Goal: Information Seeking & Learning: Stay updated

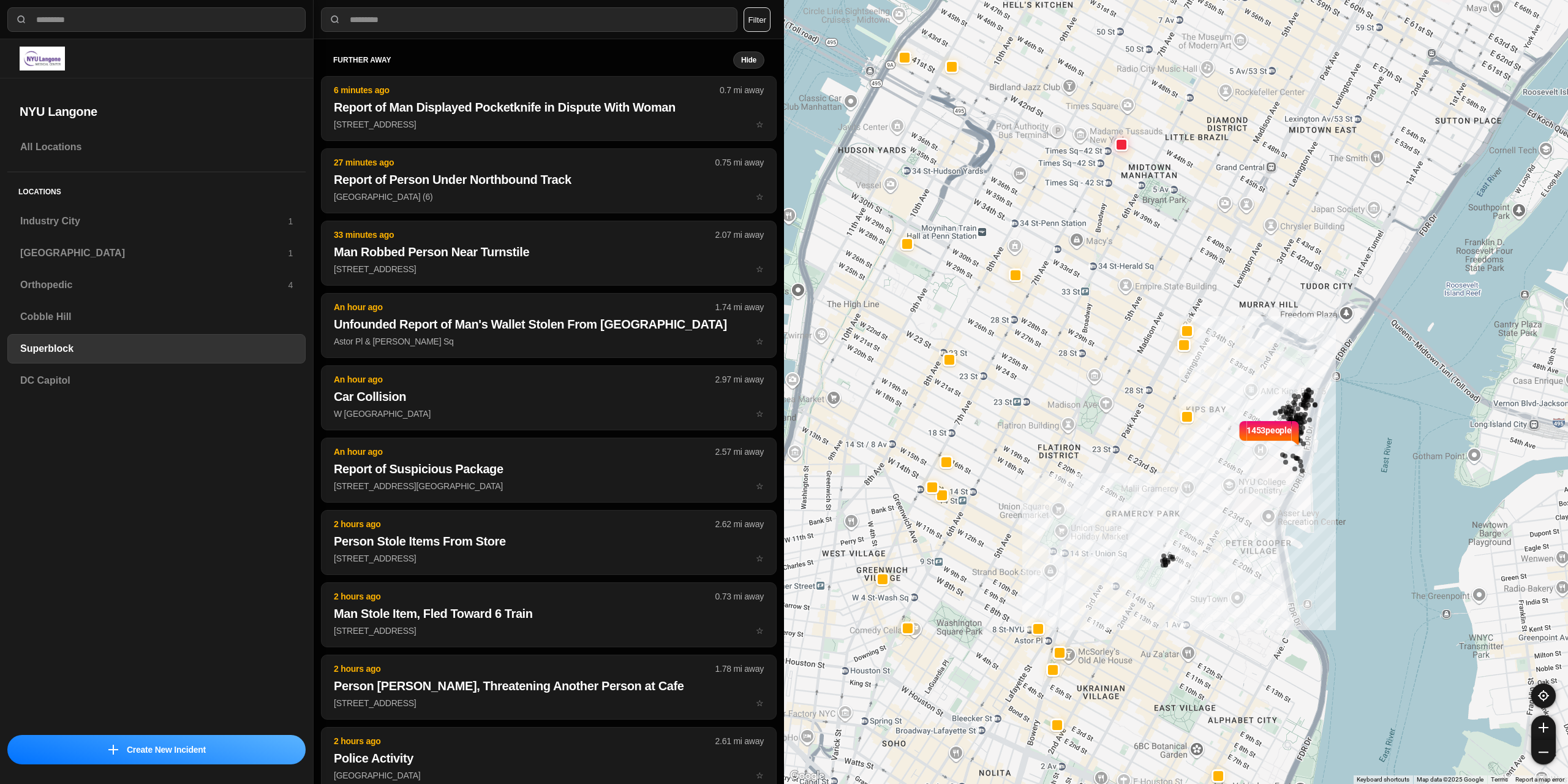
select select "*"
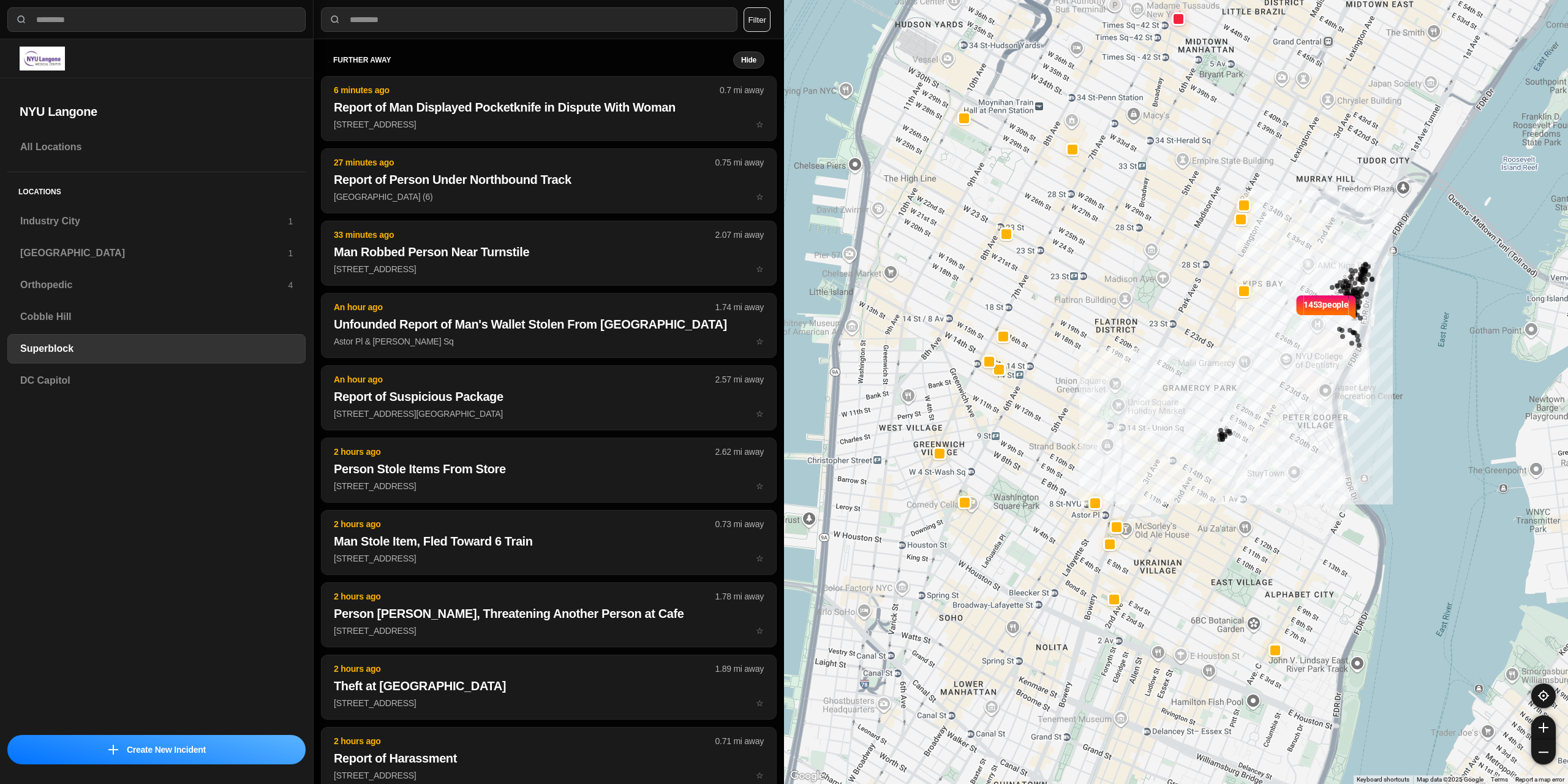
drag, startPoint x: 1028, startPoint y: 281, endPoint x: 1051, endPoint y: 210, distance: 74.6
click at [1051, 210] on div "1453 people" at bounding box center [1176, 392] width 784 height 784
click at [72, 254] on h3 "[GEOGRAPHIC_DATA]" at bounding box center [154, 253] width 268 height 15
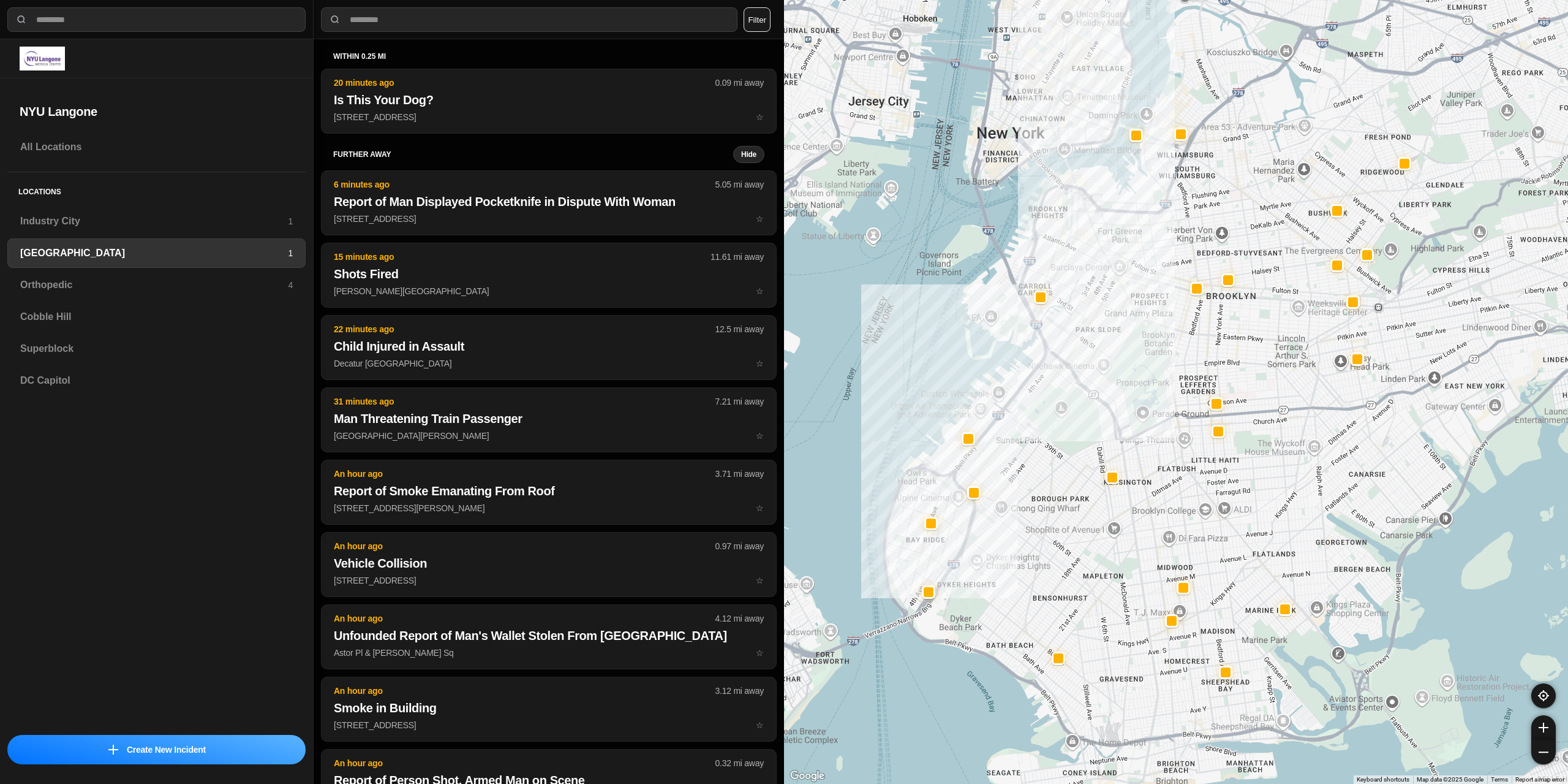
drag, startPoint x: 1096, startPoint y: 313, endPoint x: 995, endPoint y: 441, distance: 163.0
click at [995, 441] on div at bounding box center [1176, 392] width 784 height 784
click at [90, 354] on h3 "Superblock" at bounding box center [156, 348] width 272 height 15
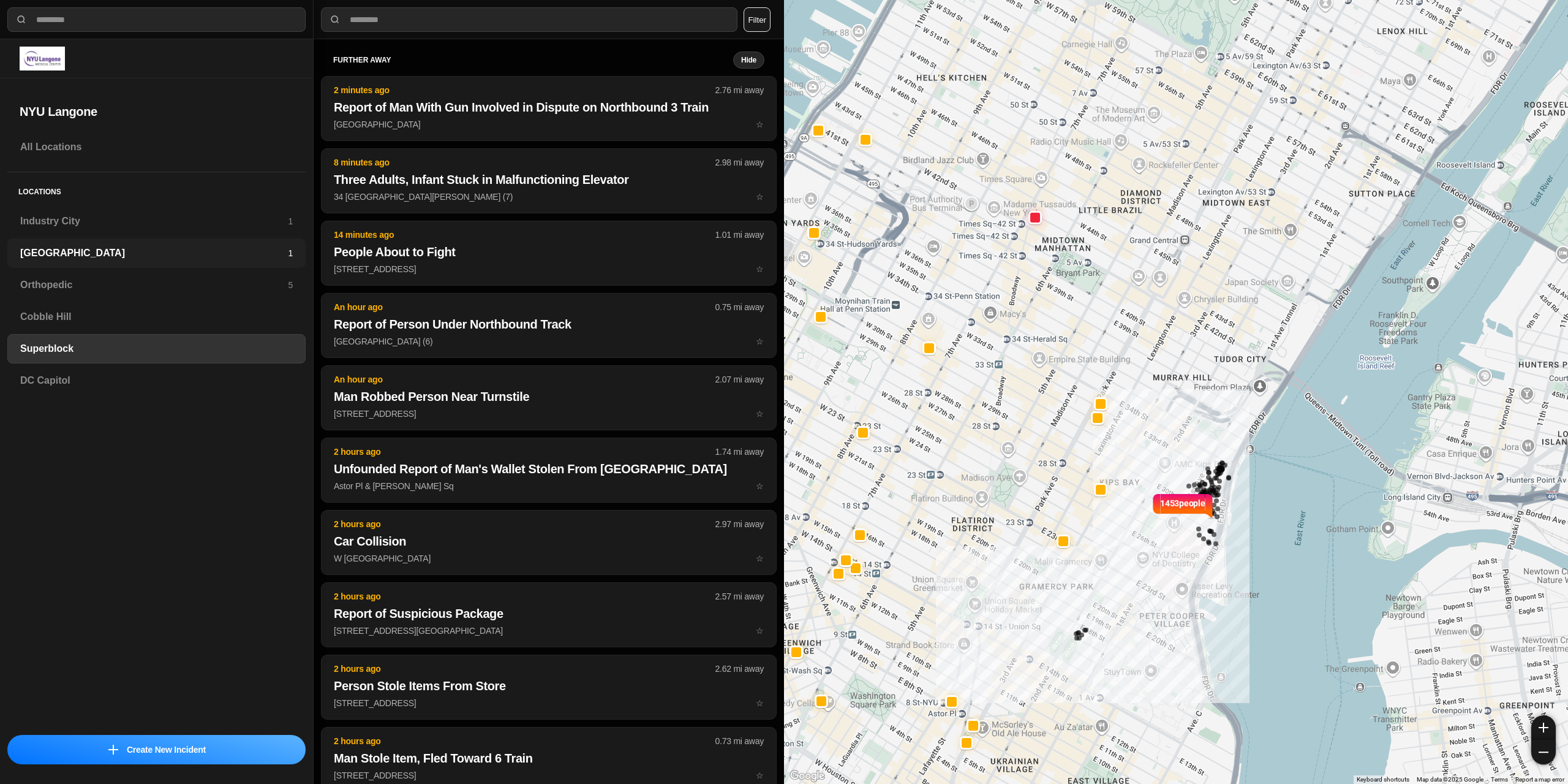
drag, startPoint x: 90, startPoint y: 253, endPoint x: 106, endPoint y: 248, distance: 16.8
click at [90, 252] on h3 "[GEOGRAPHIC_DATA]" at bounding box center [154, 253] width 268 height 15
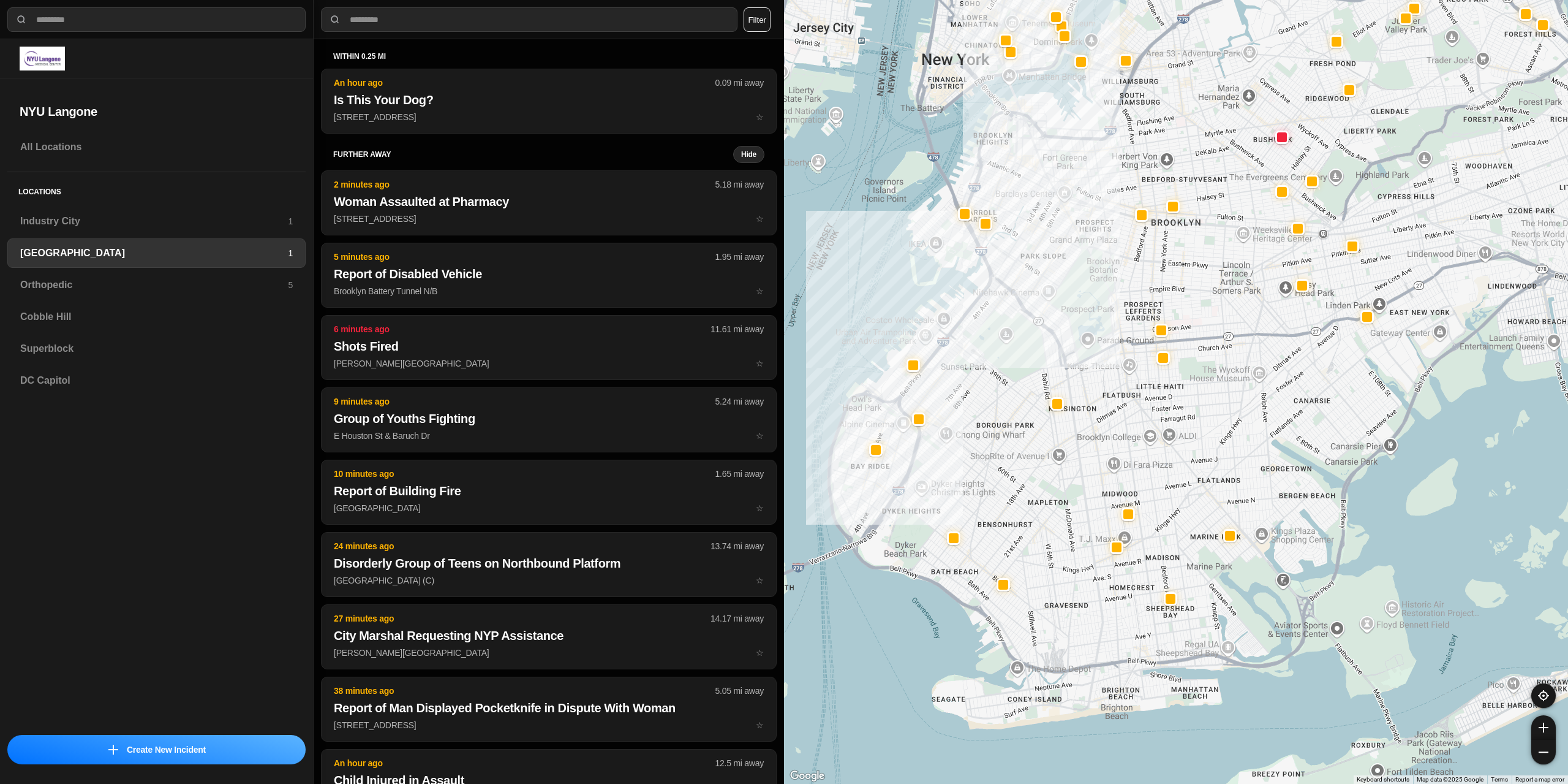
drag, startPoint x: 1078, startPoint y: 394, endPoint x: 1052, endPoint y: 431, distance: 45.2
click at [1052, 431] on div at bounding box center [1176, 392] width 784 height 784
